Goal: Information Seeking & Learning: Understand process/instructions

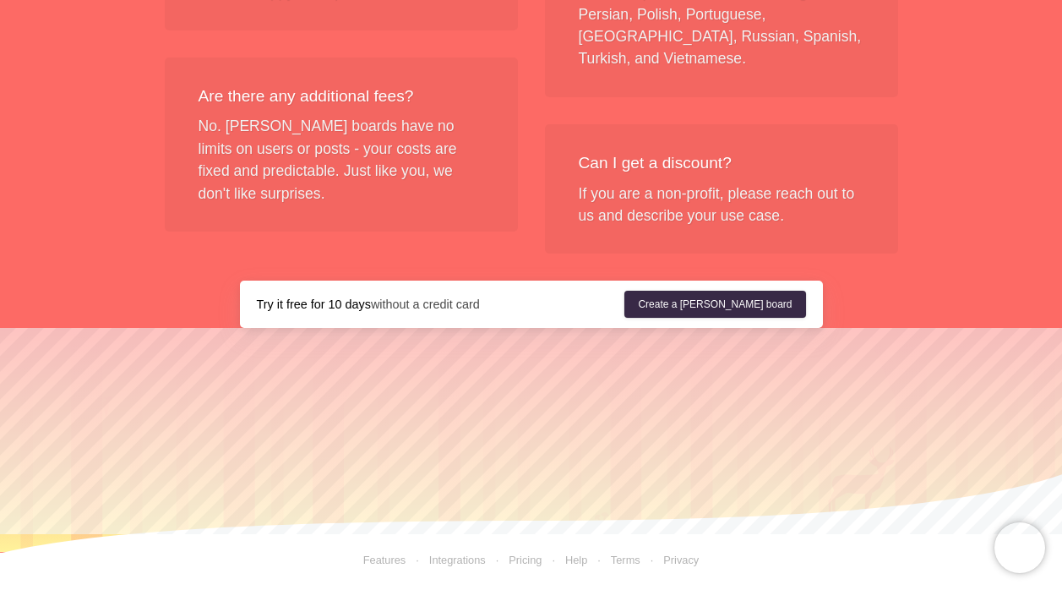
scroll to position [2158, 0]
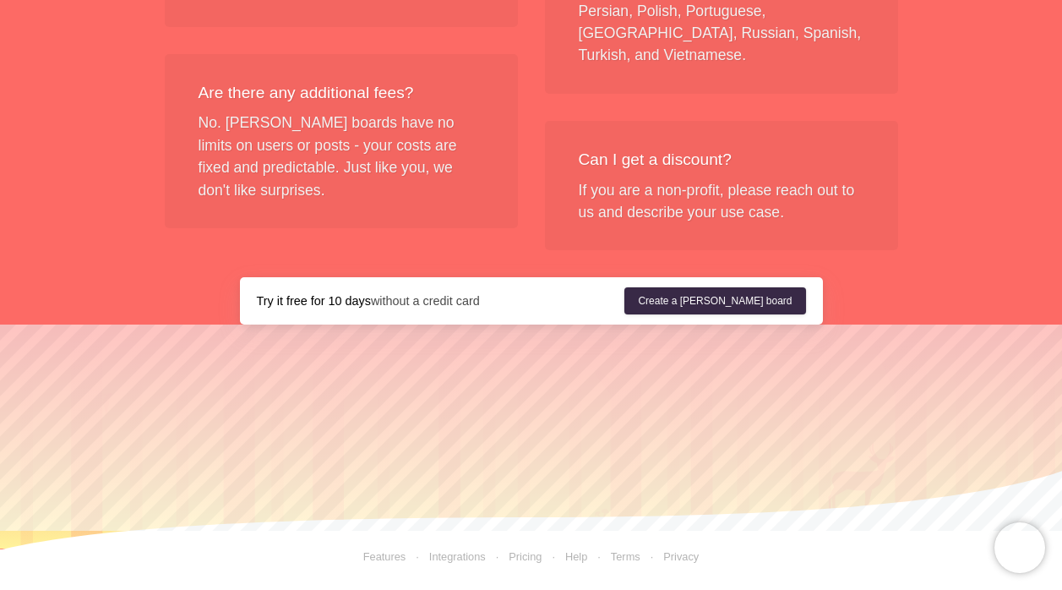
click at [623, 558] on link "Terms" at bounding box center [613, 556] width 52 height 13
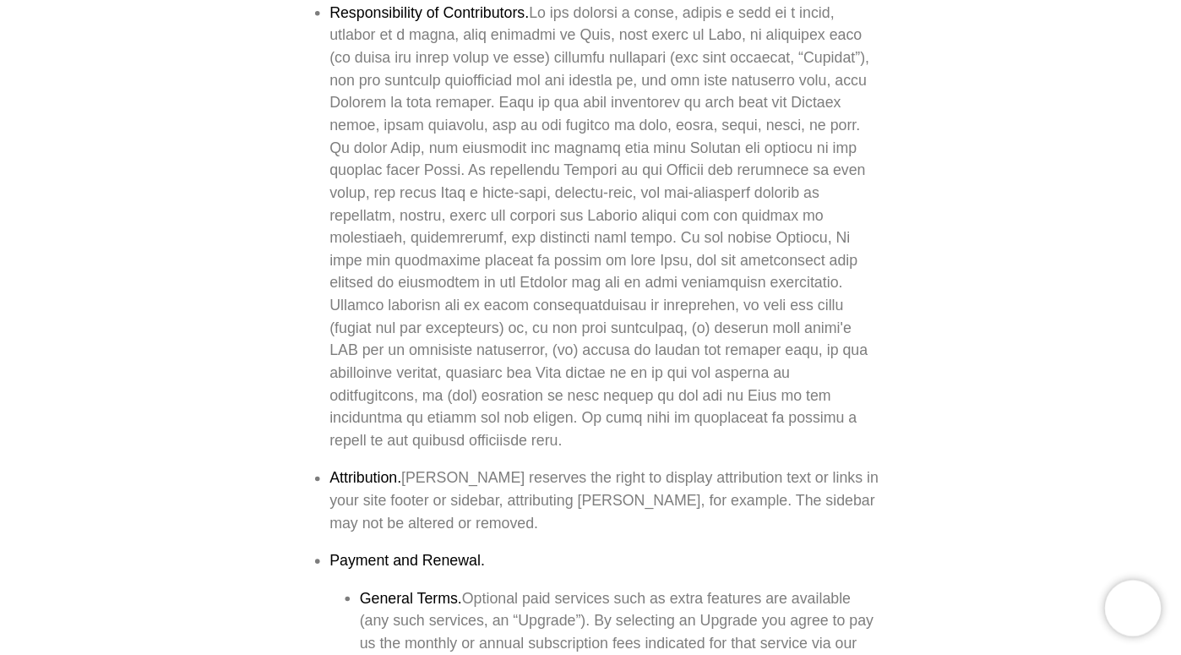
scroll to position [1397, 0]
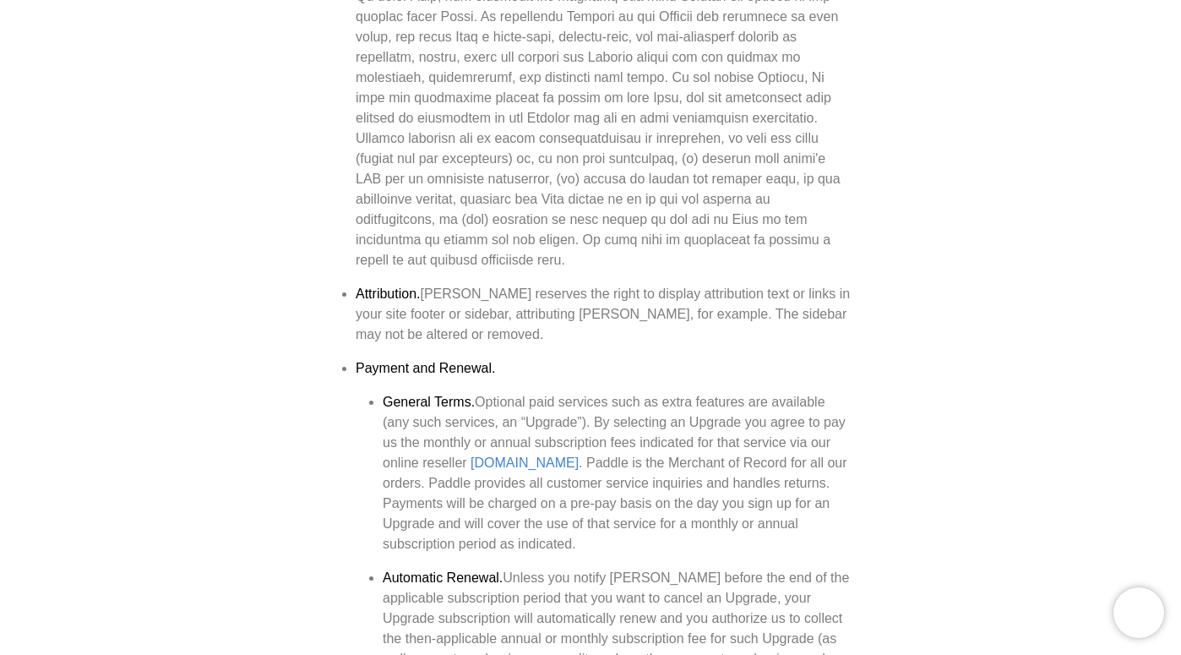
scroll to position [939, 0]
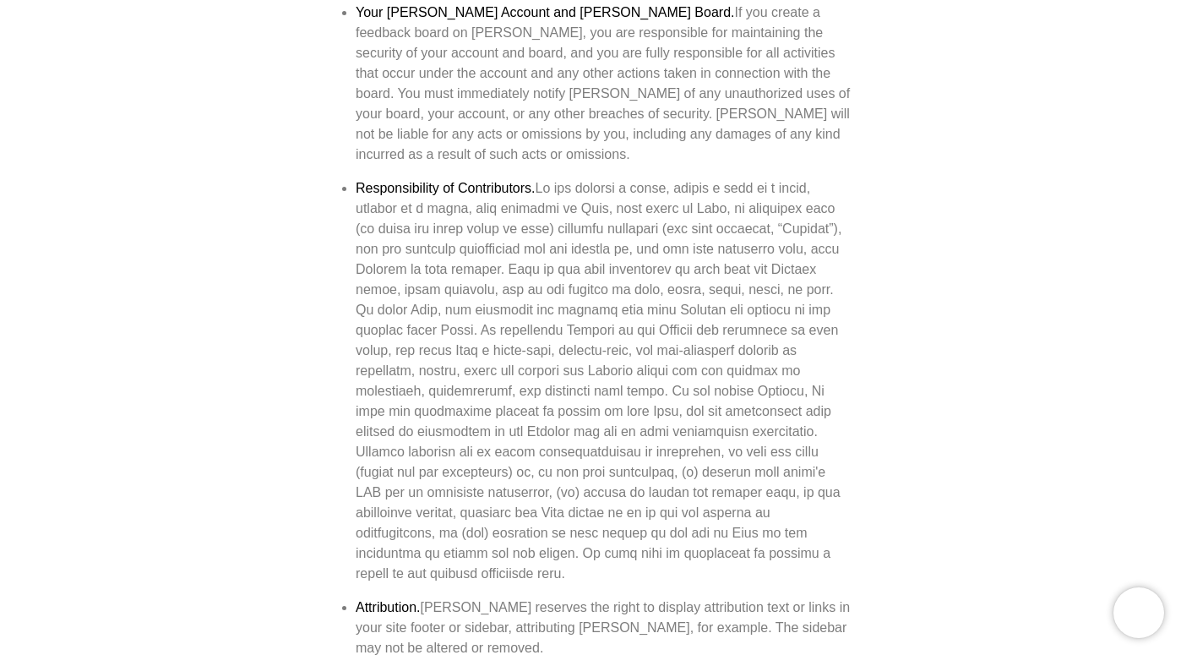
drag, startPoint x: 356, startPoint y: 123, endPoint x: 389, endPoint y: 513, distance: 390.9
click at [389, 512] on li "Responsibility of Contributors." at bounding box center [604, 381] width 497 height 406
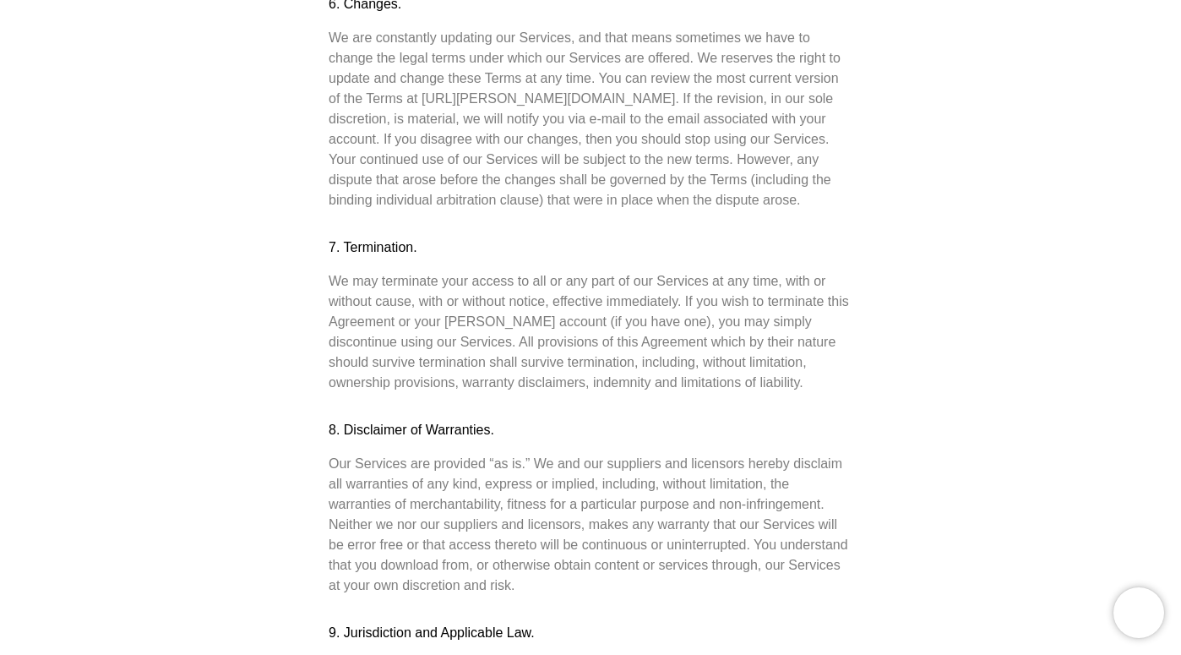
scroll to position [3443, 0]
